Goal: Transaction & Acquisition: Purchase product/service

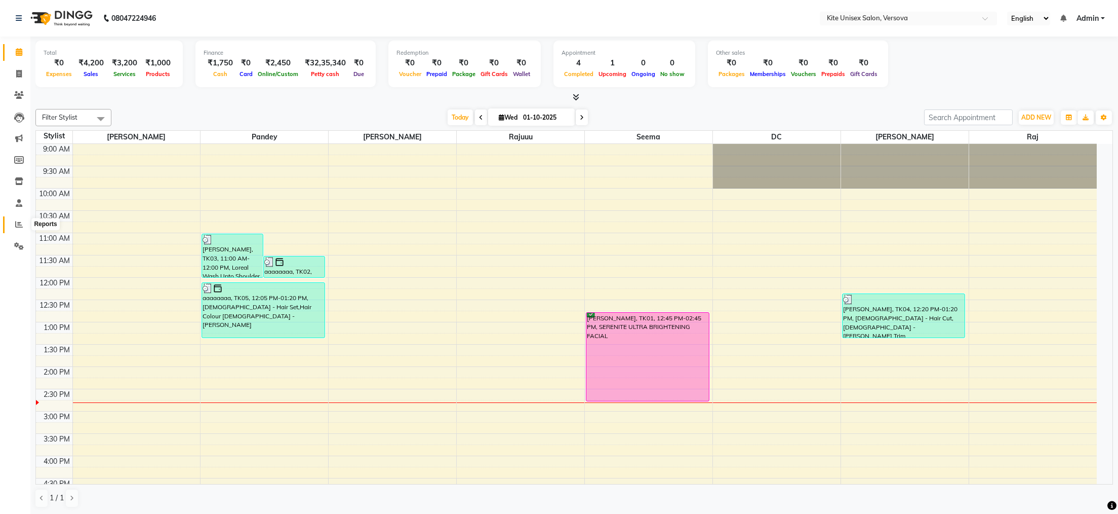
click at [15, 221] on icon at bounding box center [19, 224] width 8 height 8
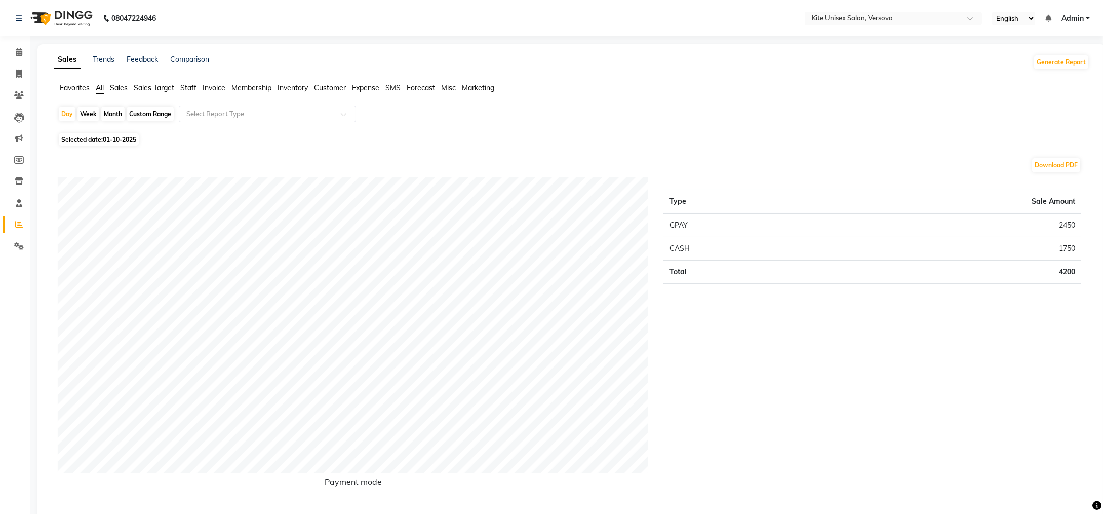
click at [107, 109] on div "Month" at bounding box center [112, 114] width 23 height 14
select select "10"
select select "2025"
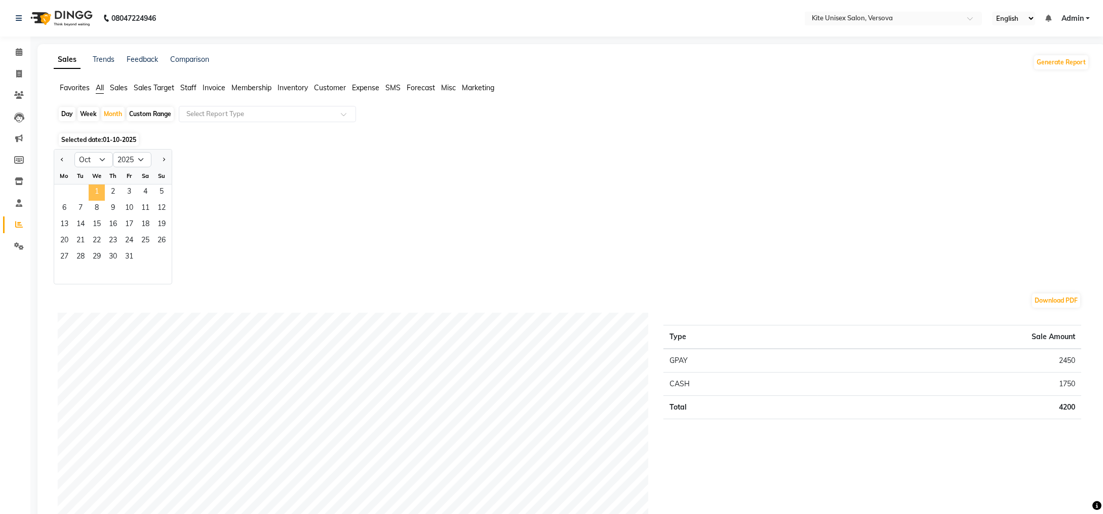
click at [94, 192] on span "1" at bounding box center [97, 192] width 16 height 16
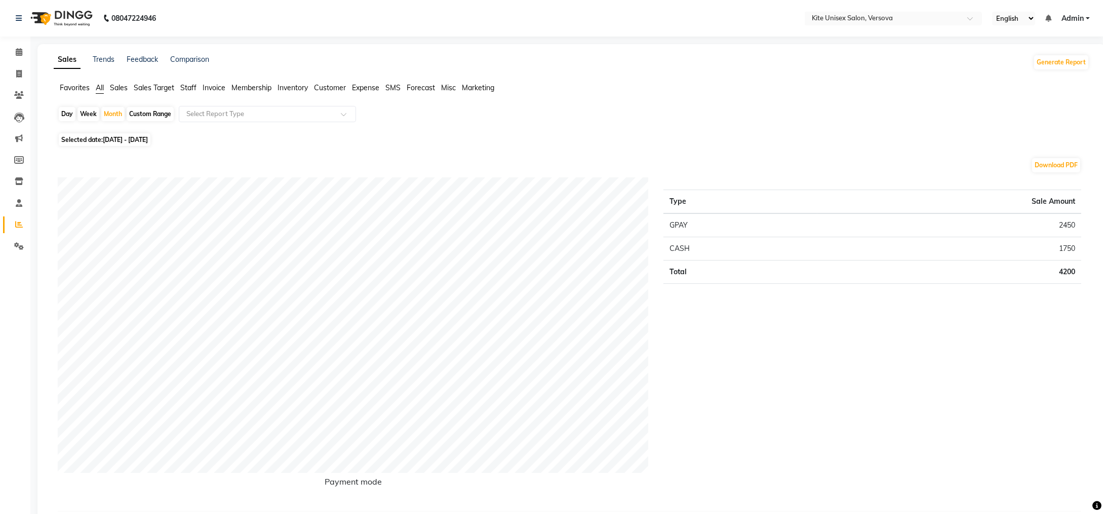
click at [184, 85] on span "Staff" at bounding box center [188, 87] width 16 height 9
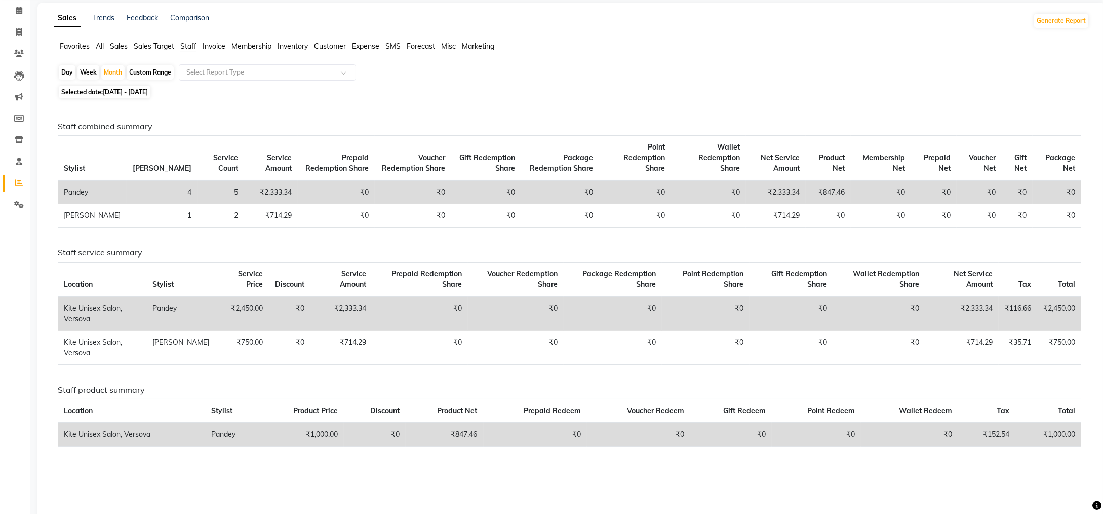
scroll to position [64, 0]
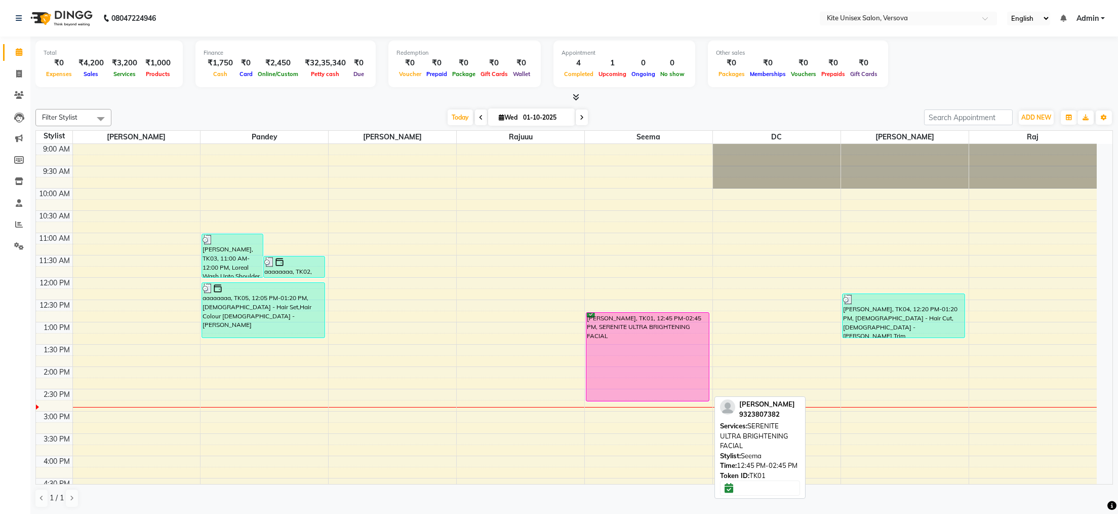
click at [651, 366] on div "[PERSON_NAME], TK01, 12:45 PM-02:45 PM, SERENITE ULTRA BRIGHTENING FACIAL" at bounding box center [648, 357] width 123 height 88
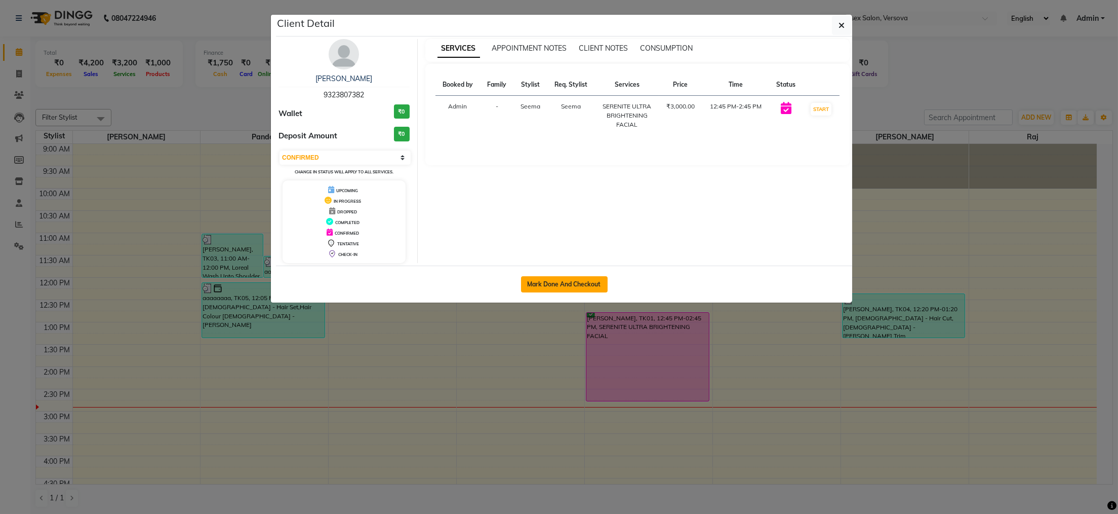
click at [589, 288] on button "Mark Done And Checkout" at bounding box center [564, 284] width 87 height 16
select select "3"
select select "service"
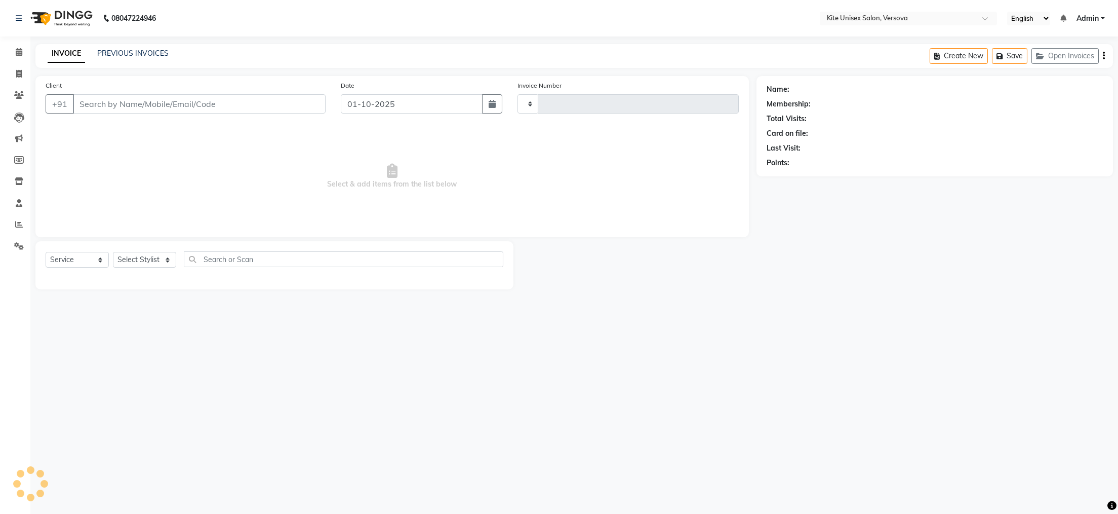
type input "2897"
select select "6093"
type input "9323807382"
select select "51986"
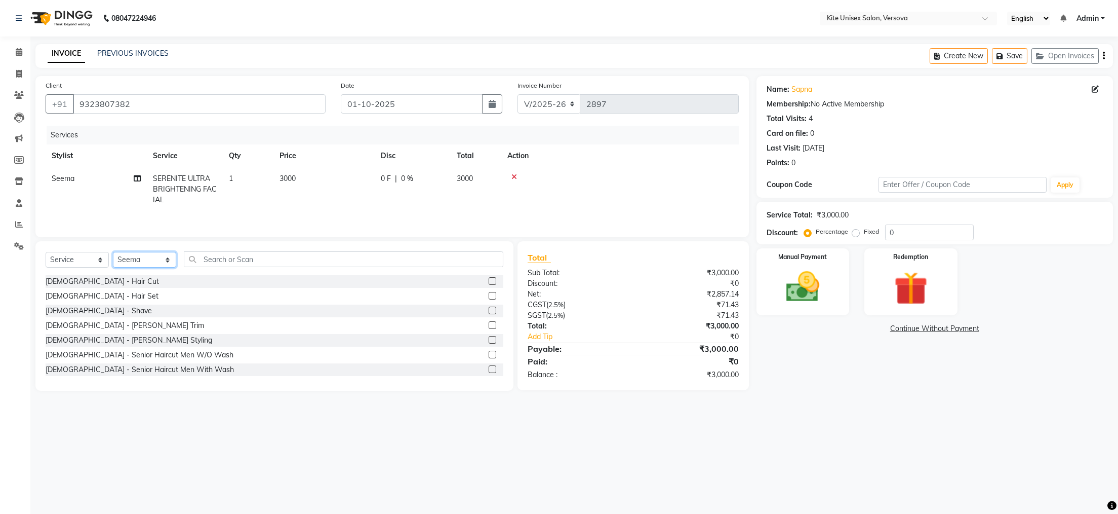
click at [133, 263] on select "Select Stylist [PERSON_NAME] DC [PERSON_NAME] [PERSON_NAME] Rajuuu [PERSON_NAME]" at bounding box center [144, 260] width 63 height 16
click at [254, 267] on input "text" at bounding box center [344, 259] width 320 height 16
click at [317, 179] on td "3000" at bounding box center [324, 189] width 101 height 44
select select "51986"
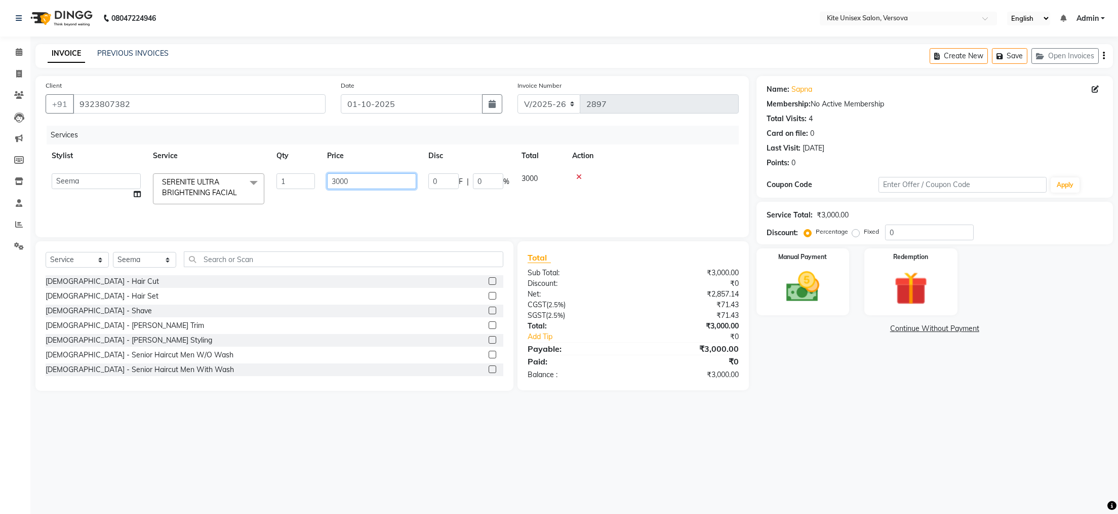
click at [376, 178] on input "3000" at bounding box center [371, 181] width 89 height 16
type input "3"
type input "2900"
click at [395, 205] on tr "[PERSON_NAME] DC [PERSON_NAME] [PERSON_NAME] Rajuuu [PERSON_NAME] SERENITE ULTR…" at bounding box center [392, 188] width 693 height 43
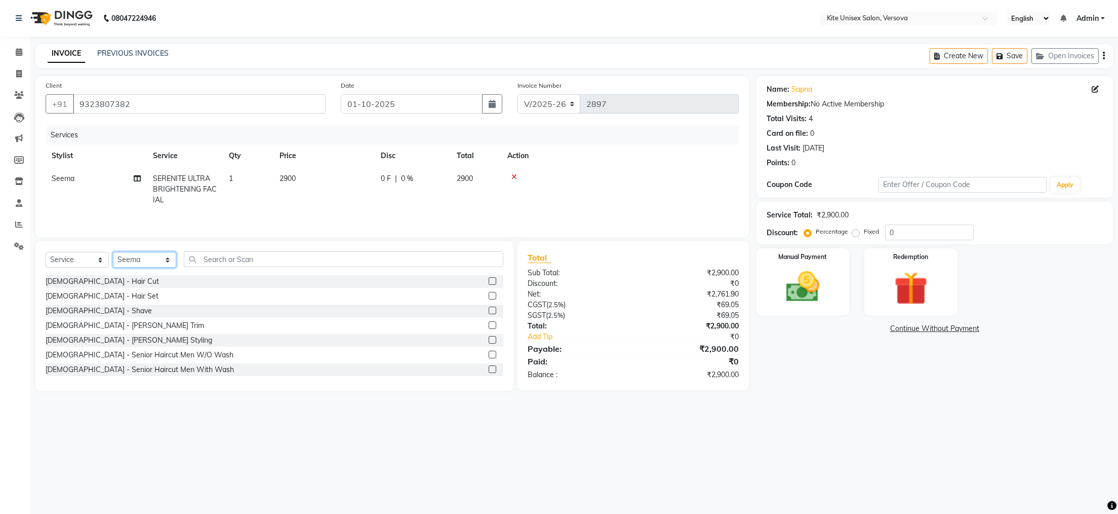
click at [158, 267] on select "Select Stylist [PERSON_NAME] DC [PERSON_NAME] [PERSON_NAME] Rajuuu [PERSON_NAME]" at bounding box center [144, 260] width 63 height 16
select select "88898"
click at [113, 260] on select "Select Stylist [PERSON_NAME] DC [PERSON_NAME] [PERSON_NAME] Rajuuu [PERSON_NAME]" at bounding box center [144, 260] width 63 height 16
click at [235, 267] on input "text" at bounding box center [344, 259] width 320 height 16
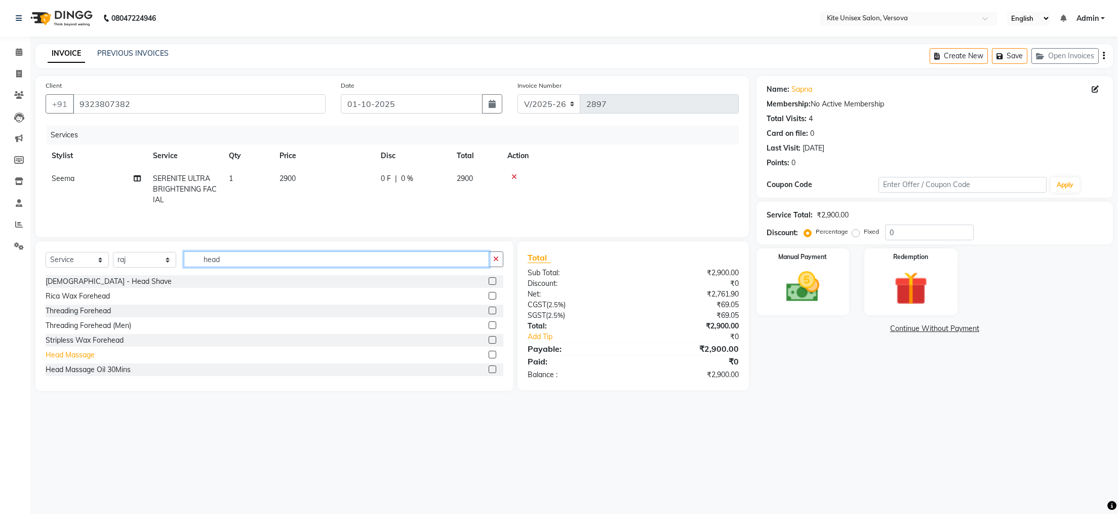
type input "head"
click at [79, 360] on div "Head Massage" at bounding box center [70, 355] width 49 height 11
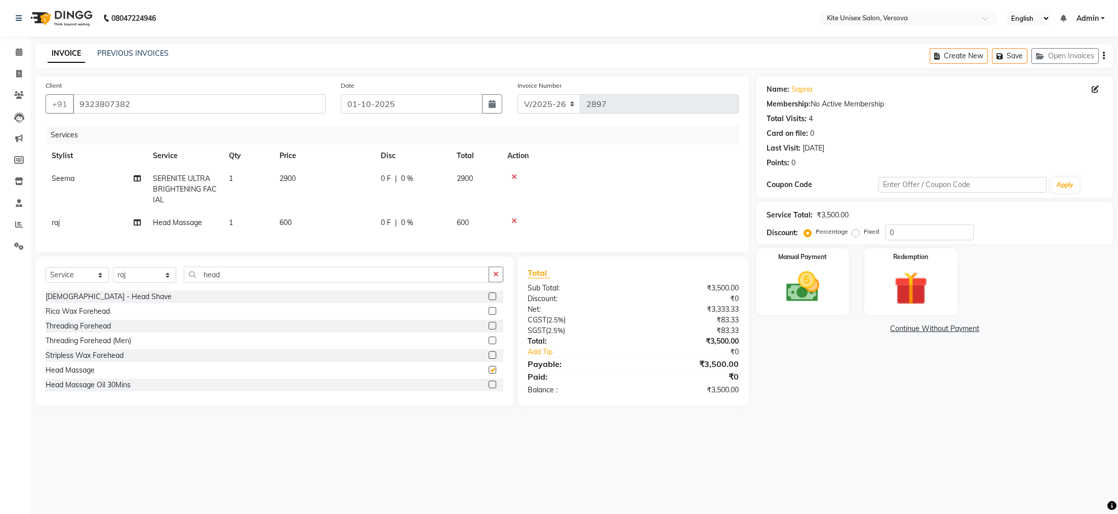
checkbox input "false"
click at [300, 220] on td "600" at bounding box center [324, 222] width 101 height 23
select select "88898"
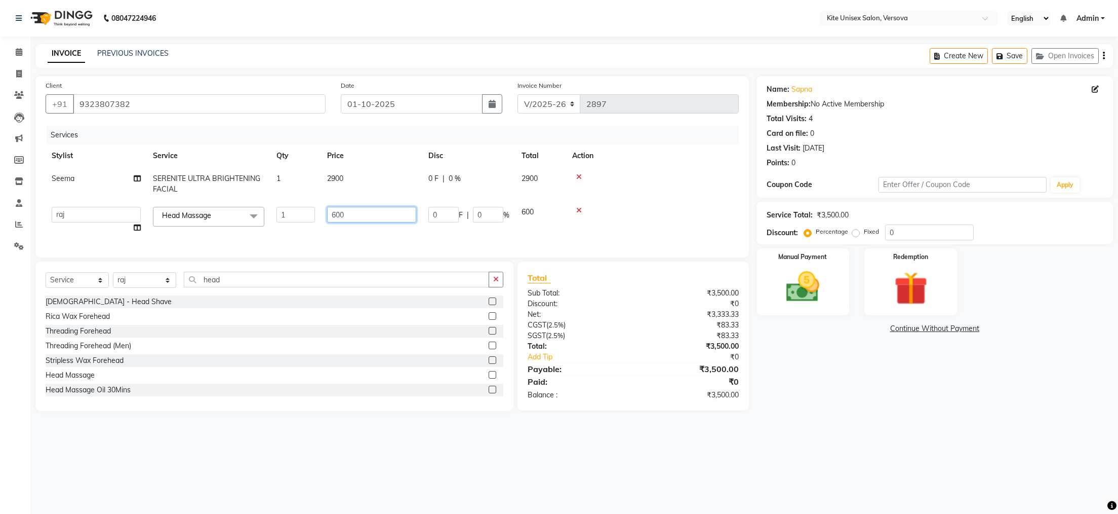
click at [356, 217] on input "600" at bounding box center [371, 215] width 89 height 16
type input "6"
type input "700"
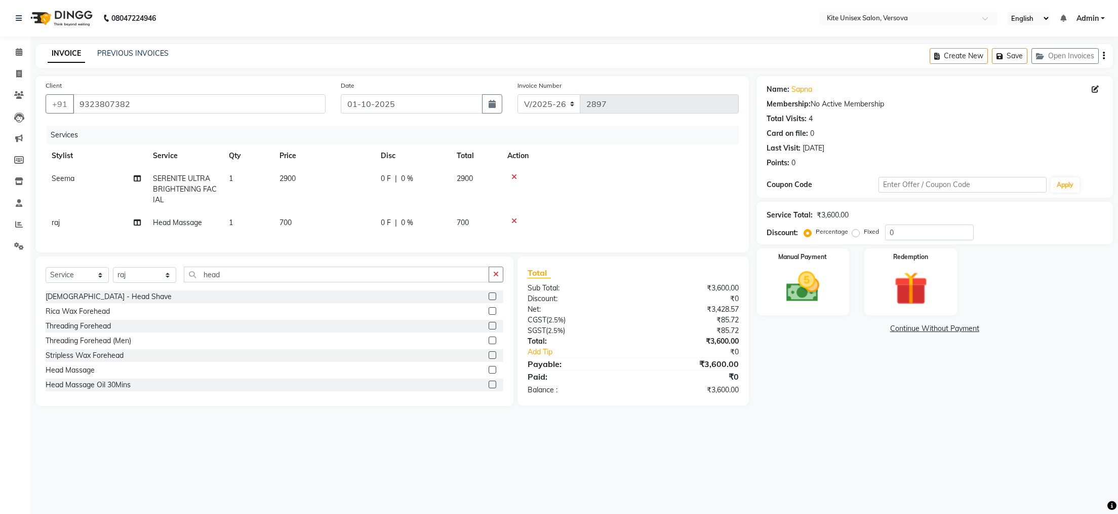
click at [656, 178] on div at bounding box center [620, 176] width 225 height 7
click at [790, 279] on img at bounding box center [802, 287] width 57 height 40
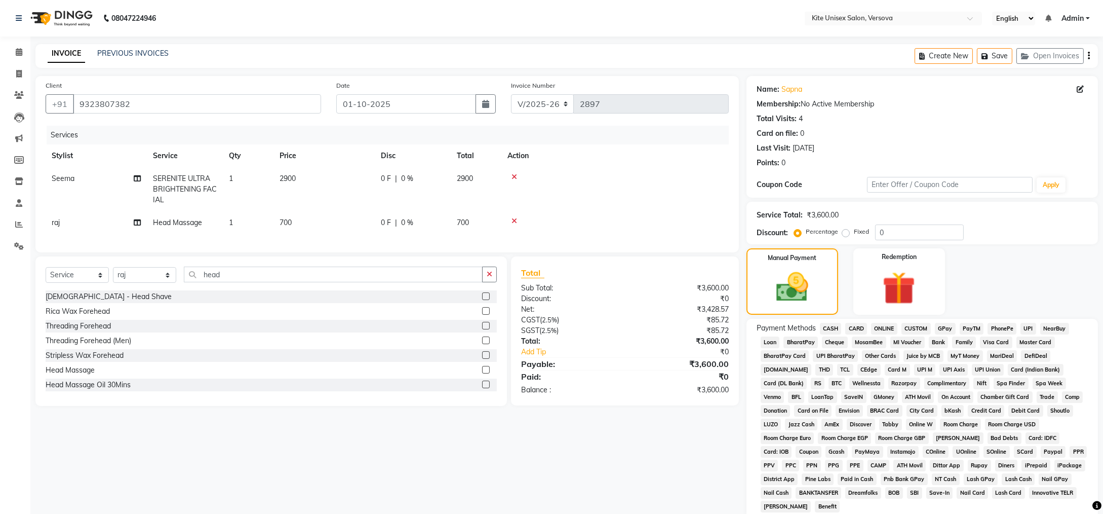
click at [860, 328] on span "CARD" at bounding box center [856, 329] width 22 height 12
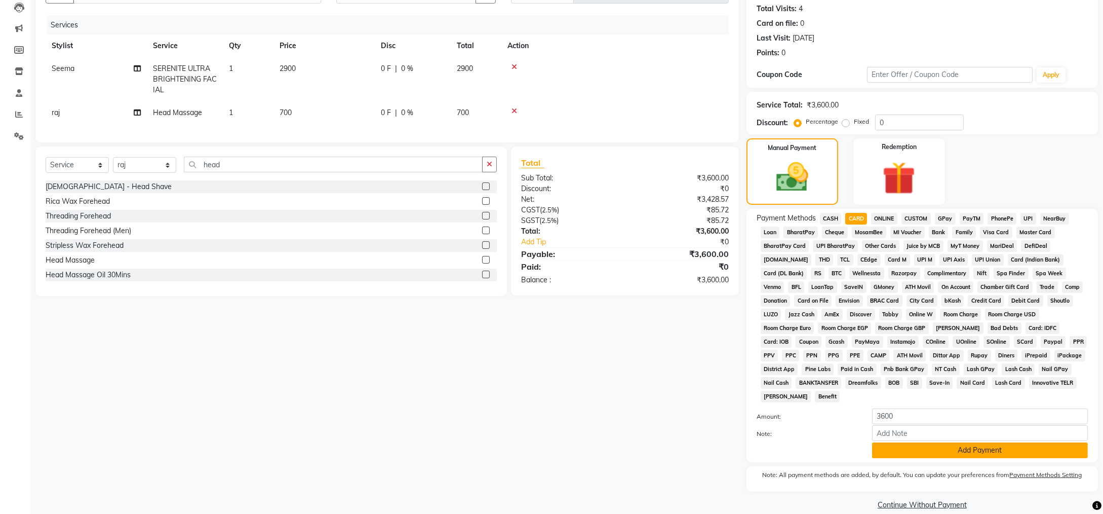
click at [912, 442] on button "Add Payment" at bounding box center [980, 450] width 216 height 16
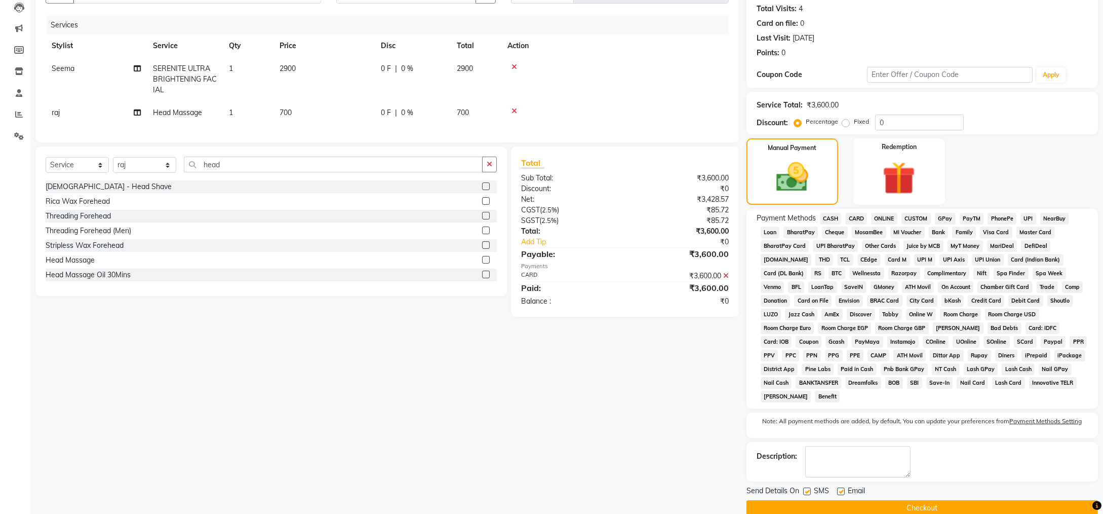
click at [926, 500] on button "Checkout" at bounding box center [923, 508] width 352 height 16
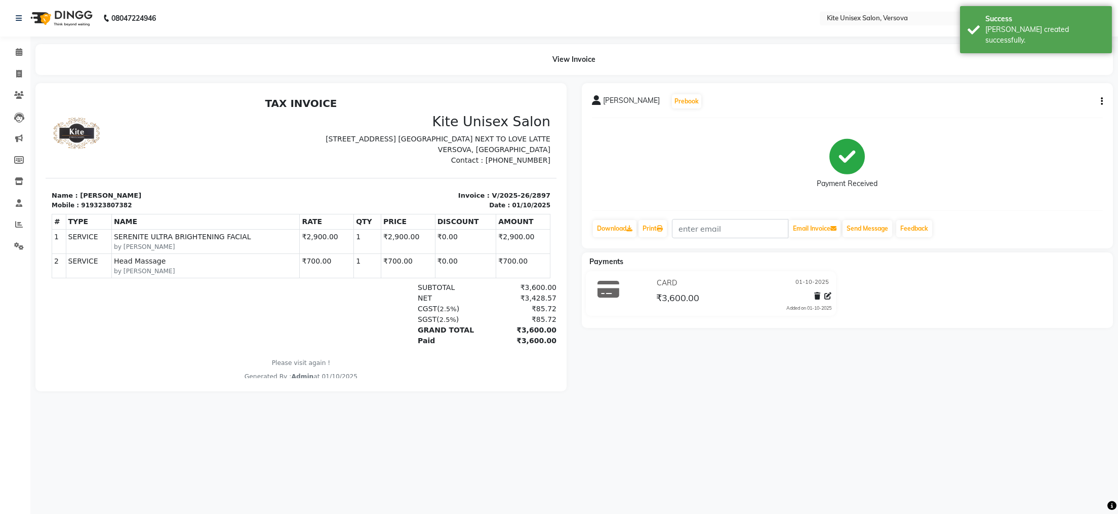
select select "6093"
select select "service"
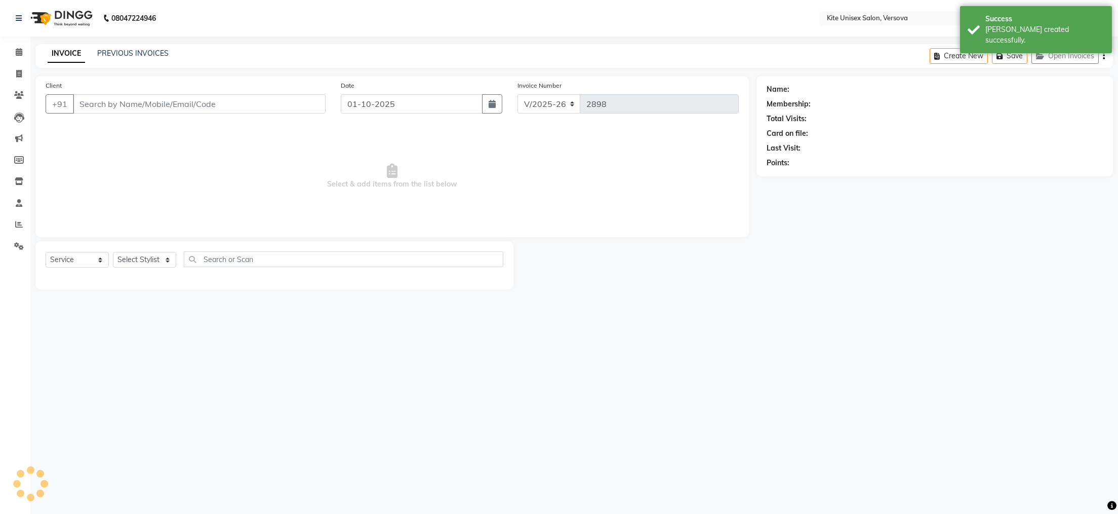
type input "9323807382"
select select "88898"
